Goal: Transaction & Acquisition: Purchase product/service

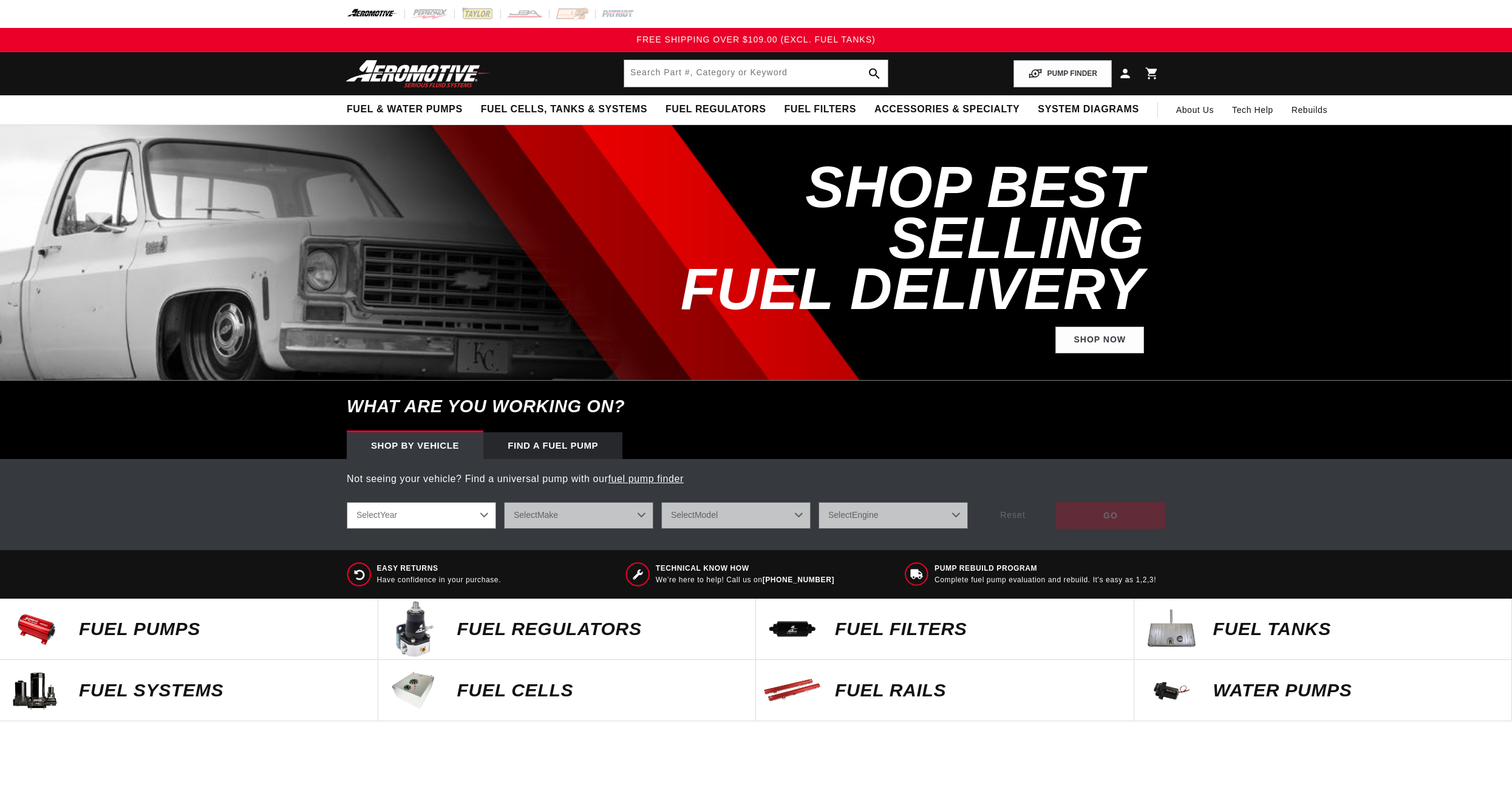
click at [543, 626] on p "FUEL REGULATORS" at bounding box center [600, 629] width 287 height 18
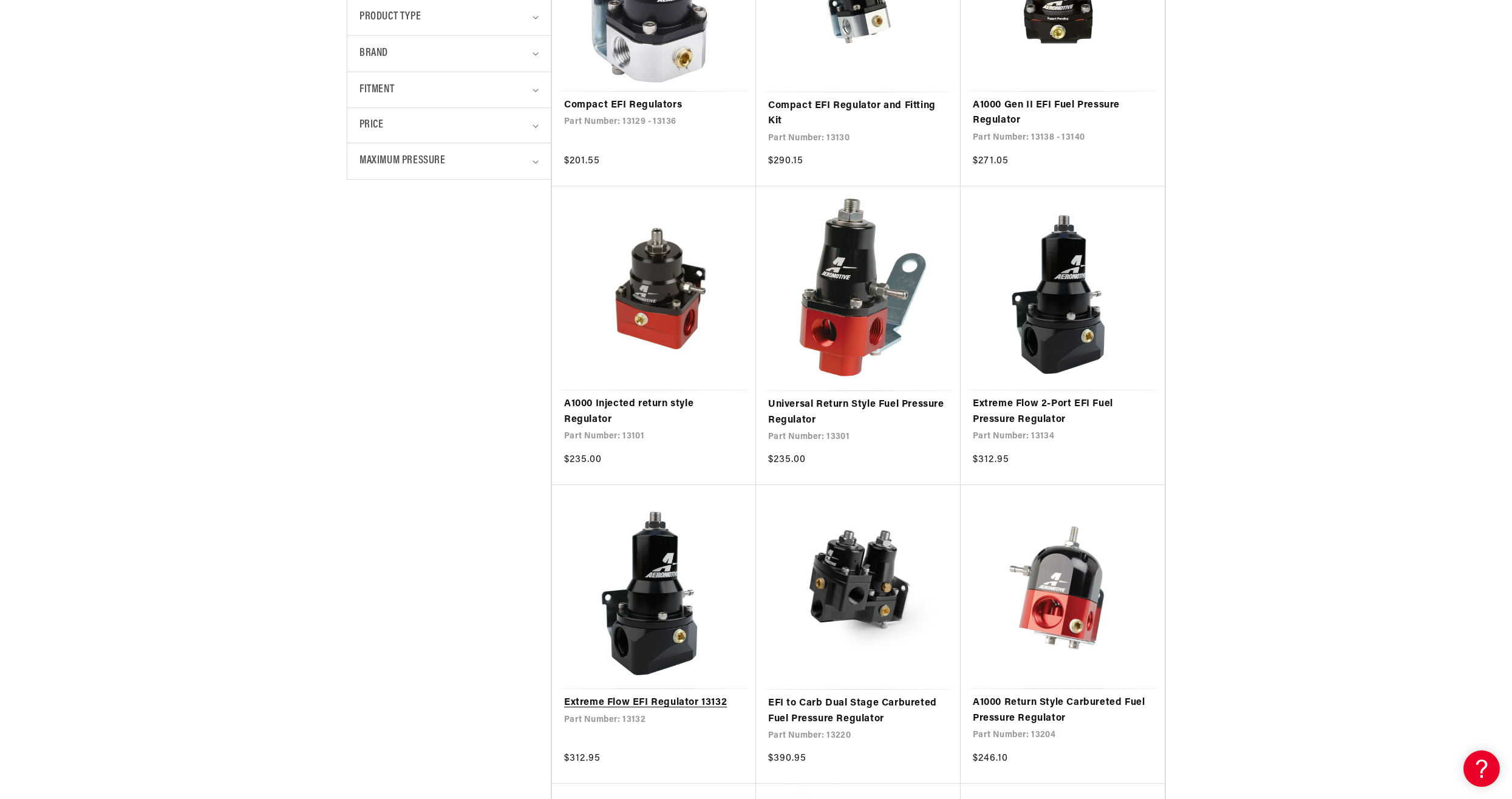
scroll to position [425, 0]
click at [654, 413] on link "A1000 Injected return style Regulator" at bounding box center [654, 412] width 180 height 31
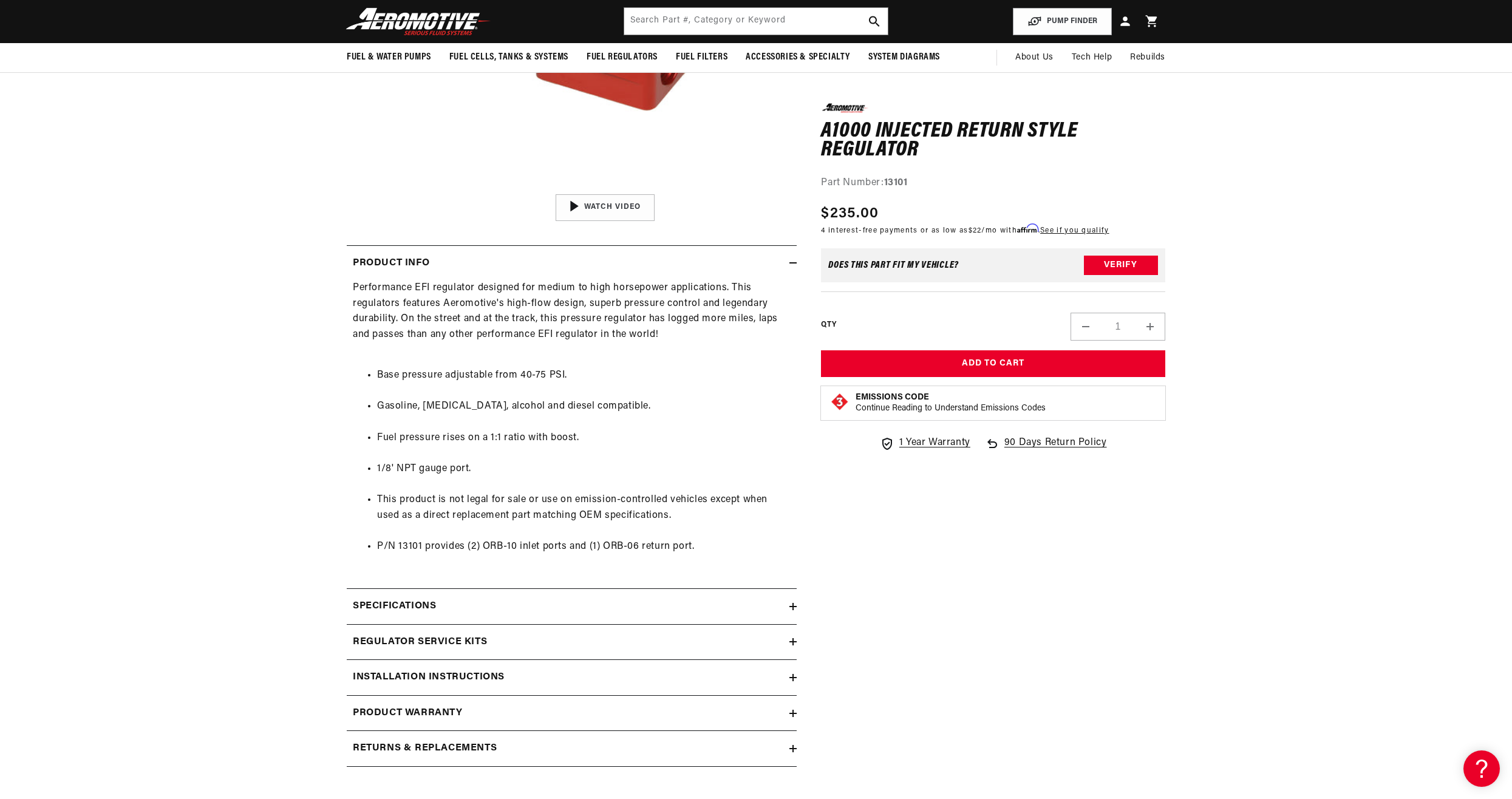
scroll to position [304, 0]
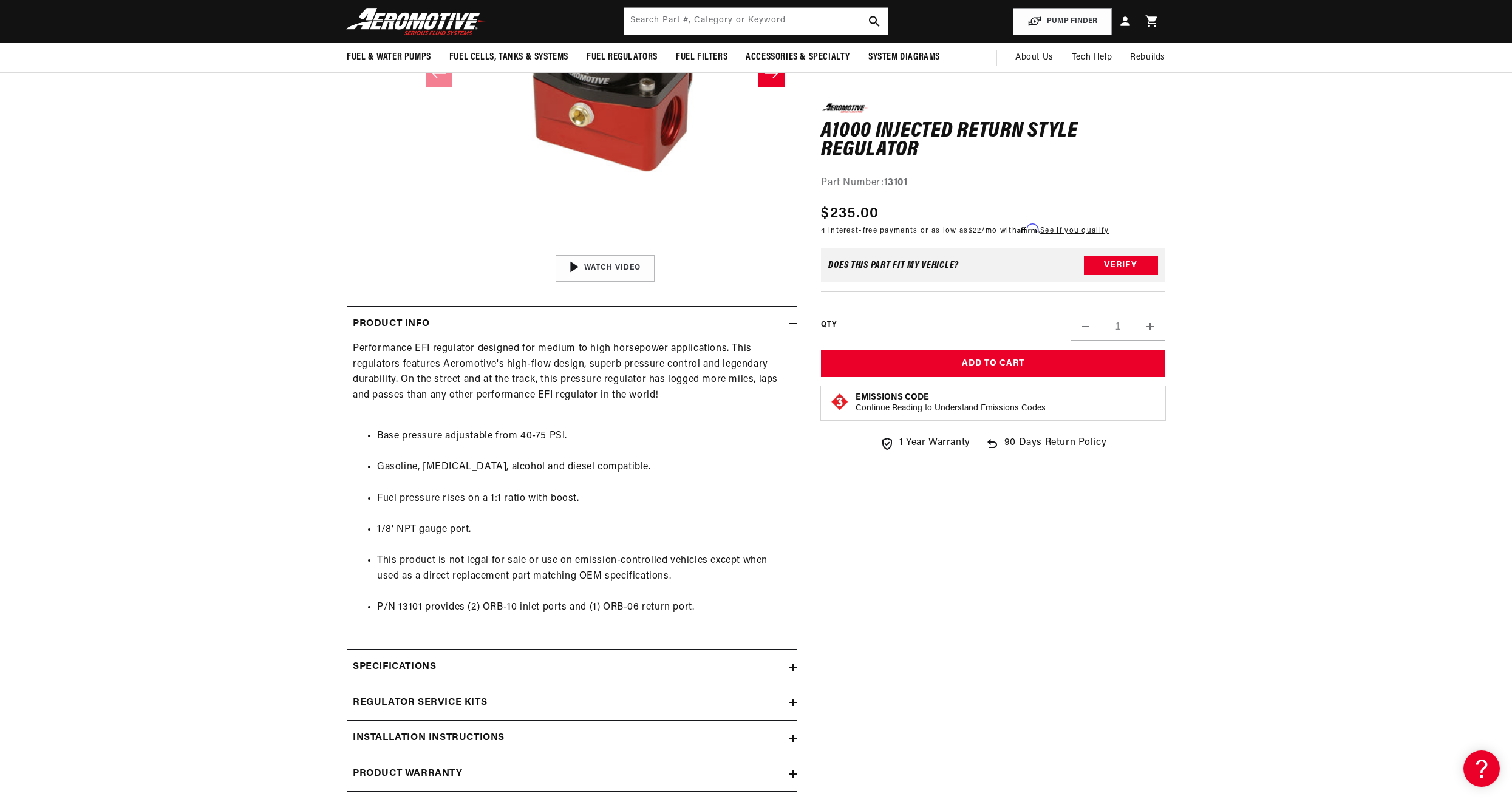
click at [735, 657] on summary "Specifications" at bounding box center [571, 667] width 450 height 35
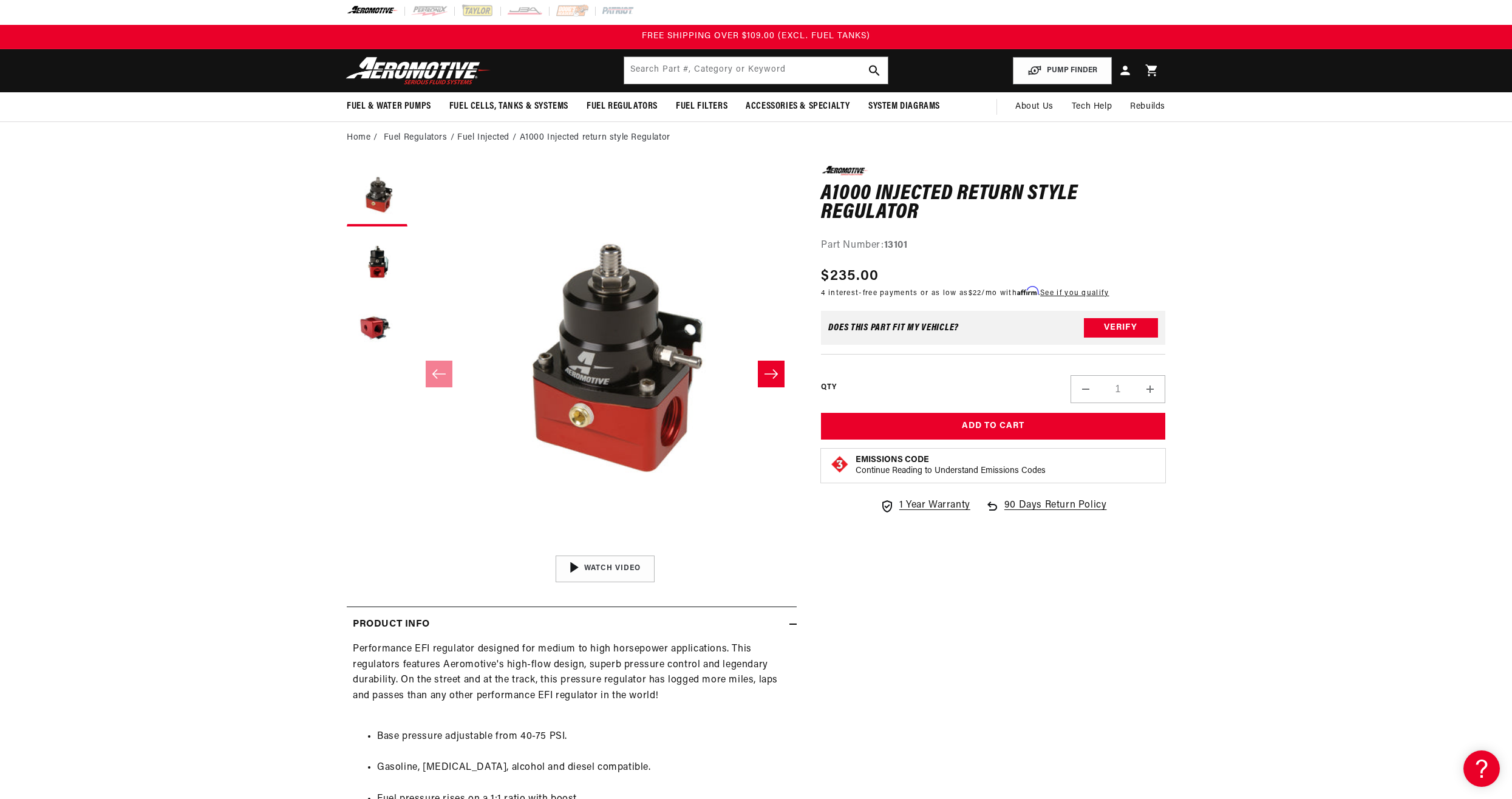
scroll to position [0, 0]
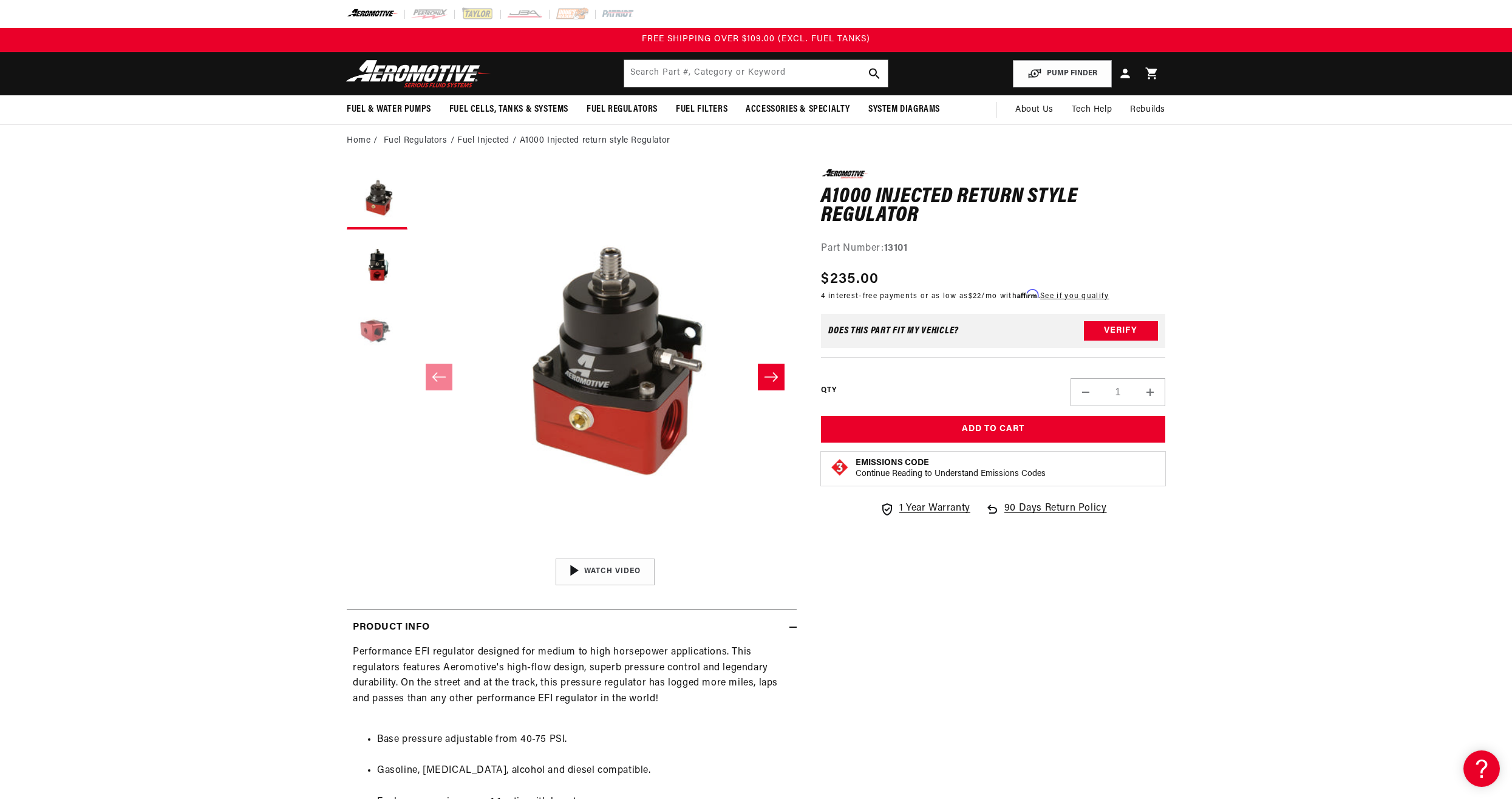
click at [385, 328] on button "Load image 3 in gallery view" at bounding box center [377, 333] width 61 height 61
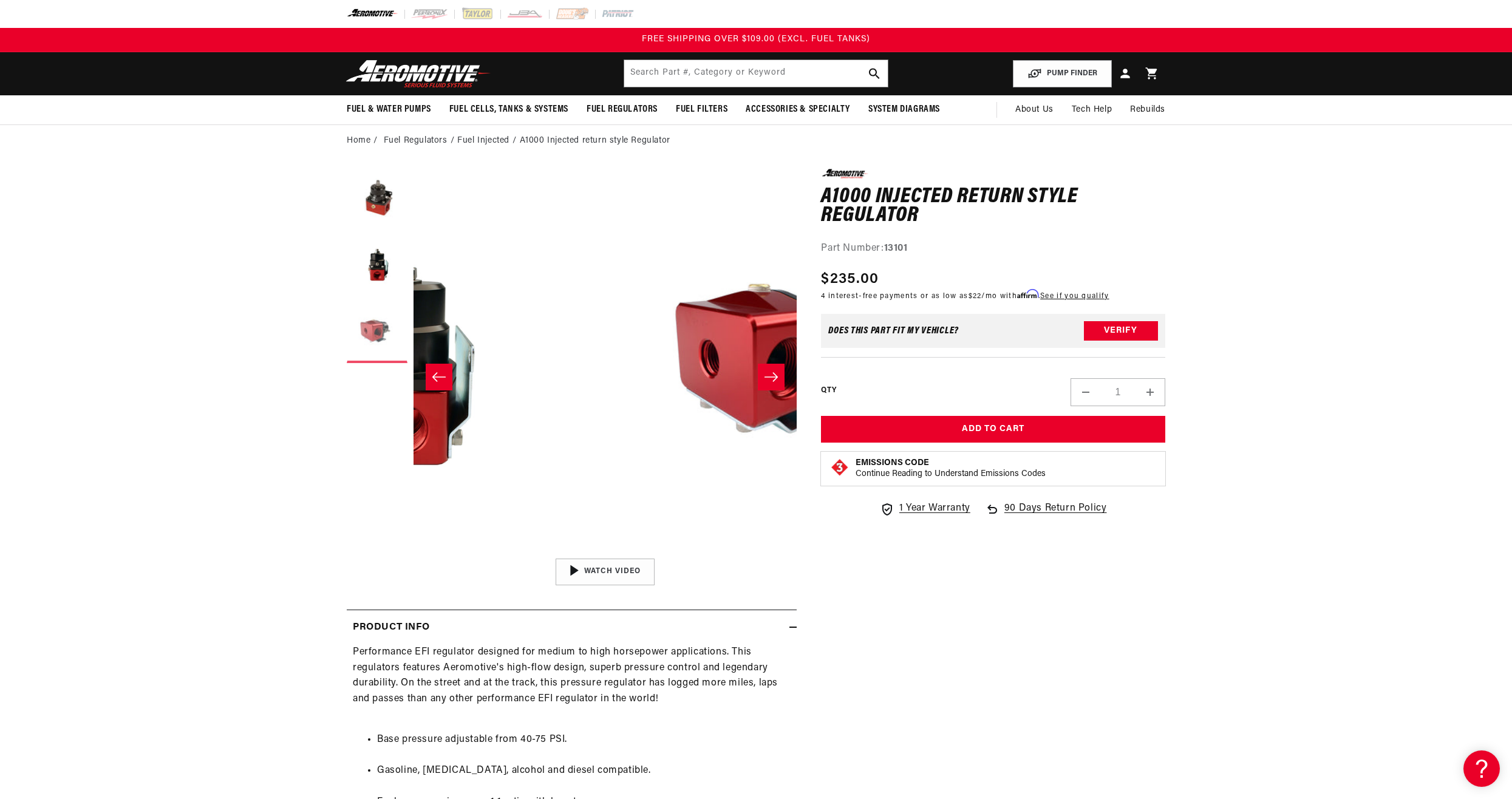
scroll to position [0, 766]
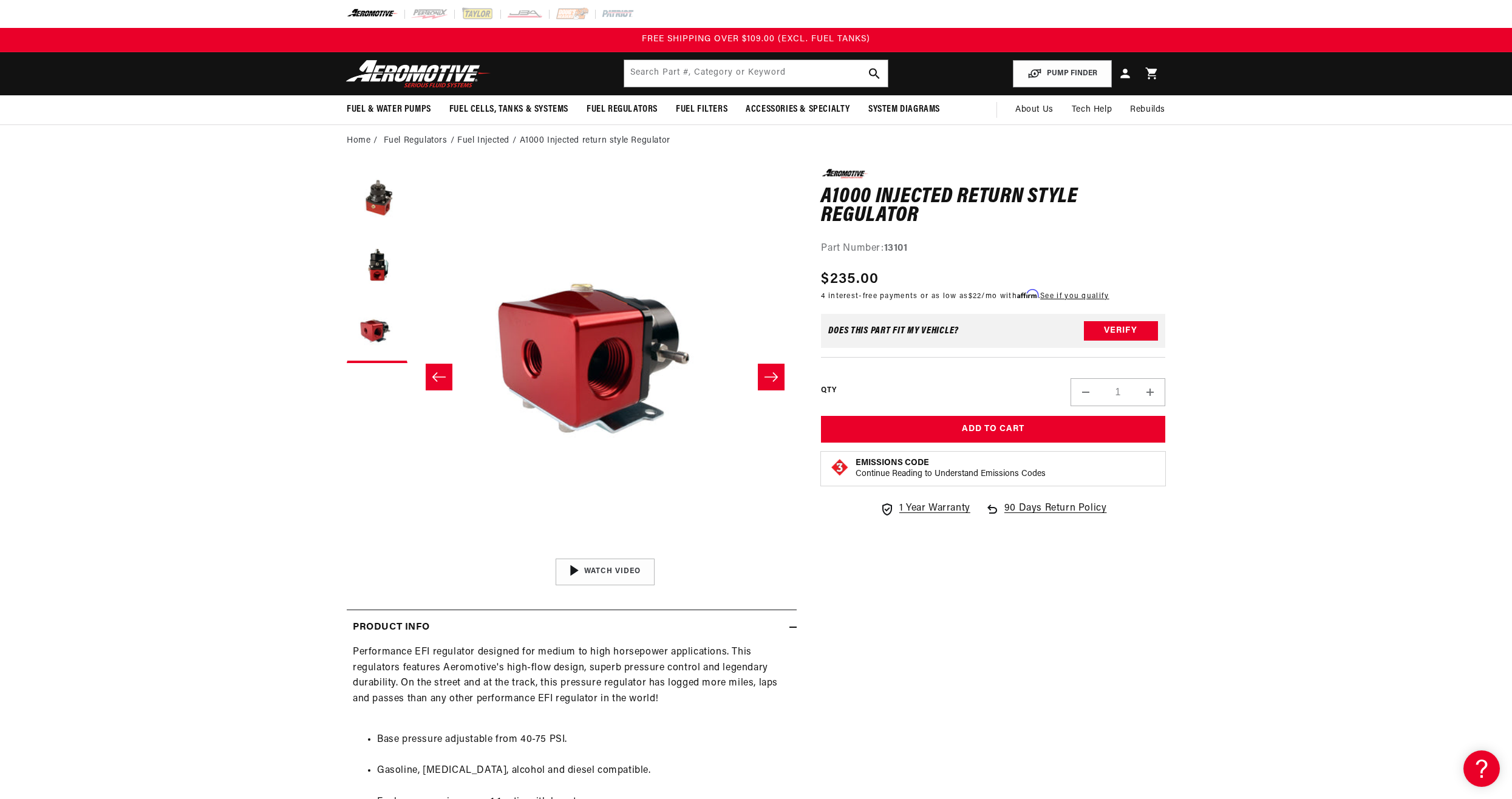
click at [762, 375] on button "Slide right" at bounding box center [771, 377] width 27 height 27
click at [767, 374] on icon "Slide right" at bounding box center [771, 377] width 14 height 13
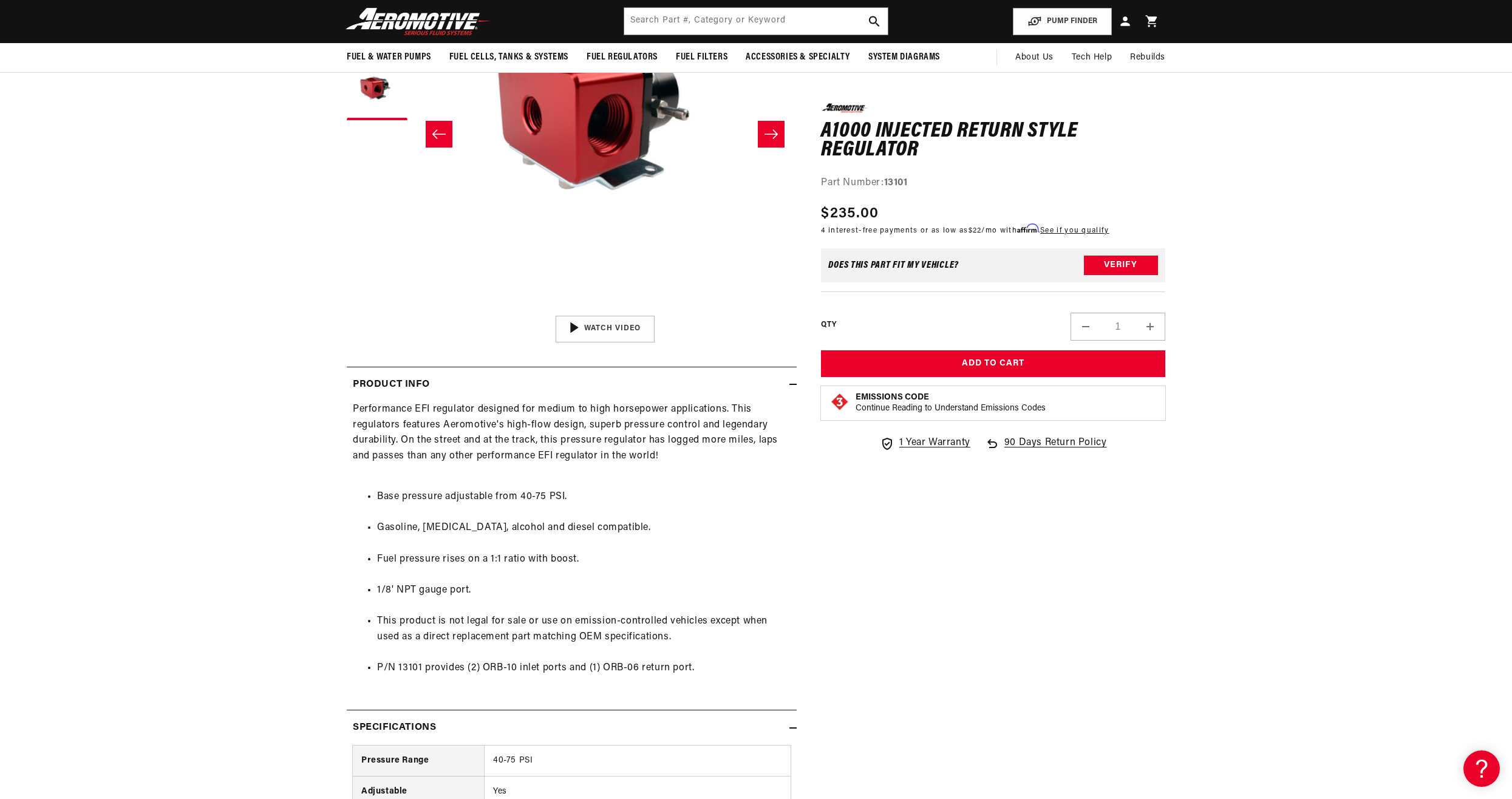
scroll to position [0, 0]
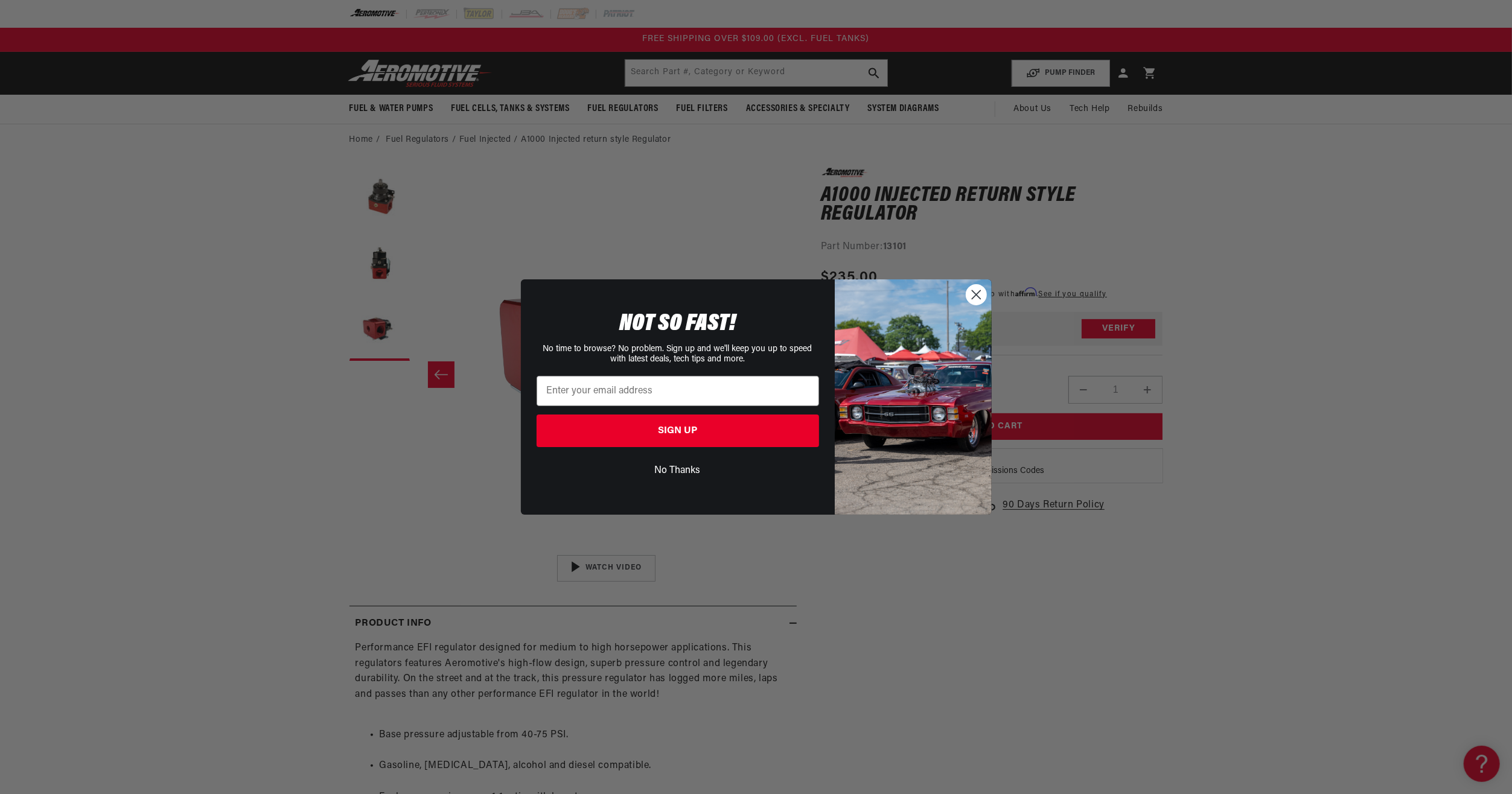
click at [975, 293] on icon "Close dialog" at bounding box center [975, 294] width 8 height 8
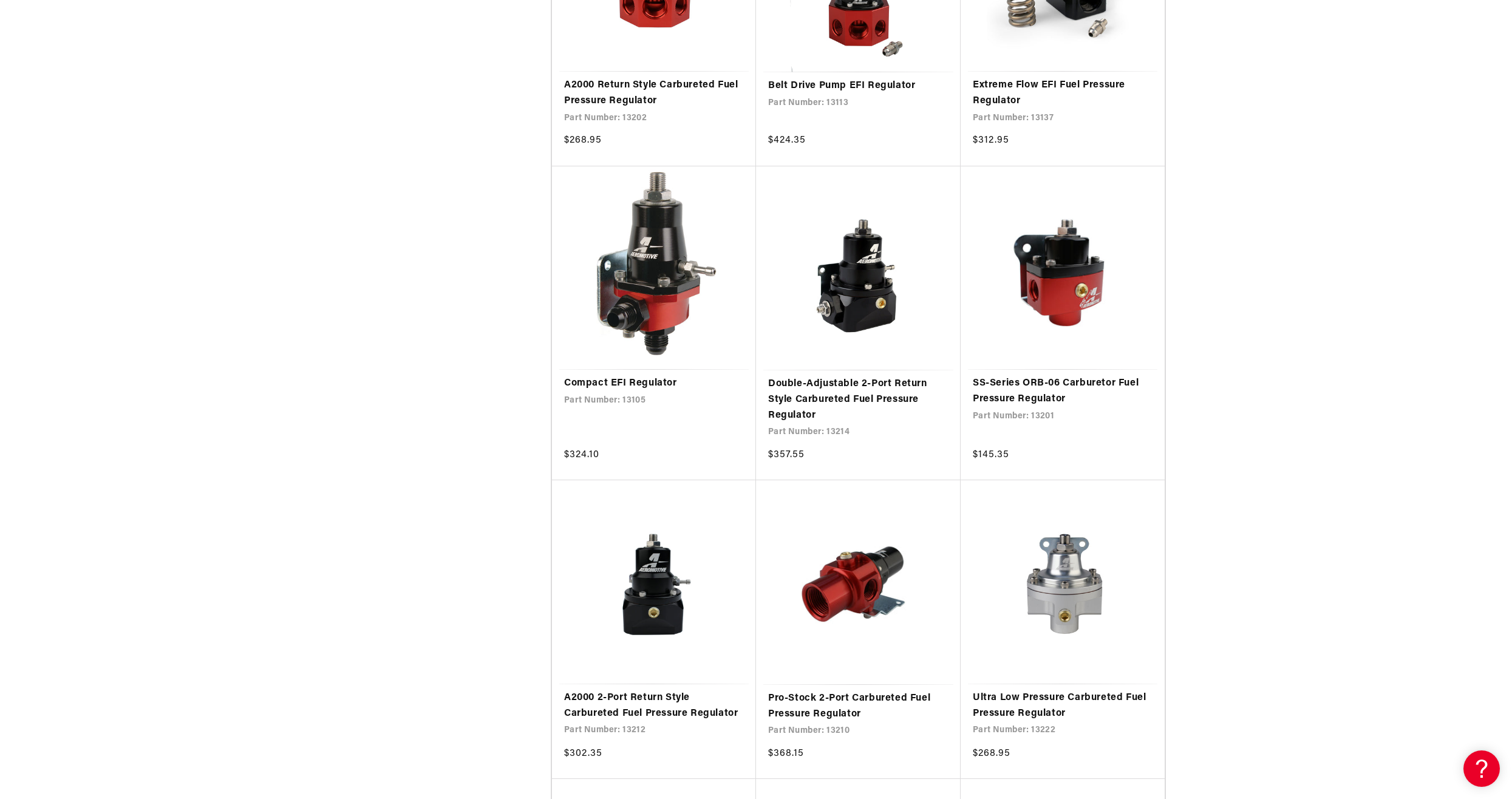
scroll to position [1944, 0]
